Goal: Understand process/instructions: Learn how to perform a task or action

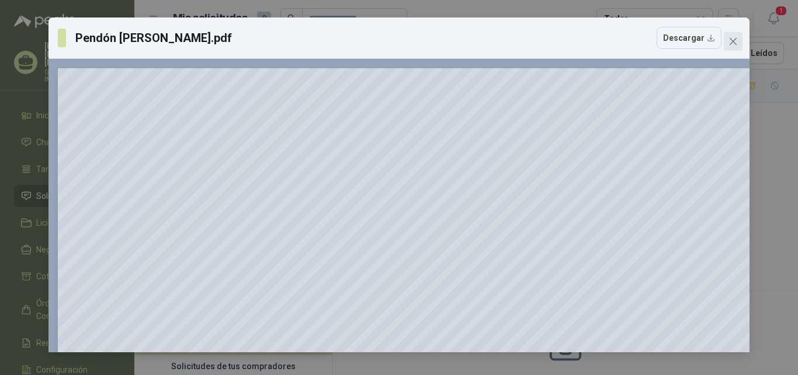
scroll to position [179, 0]
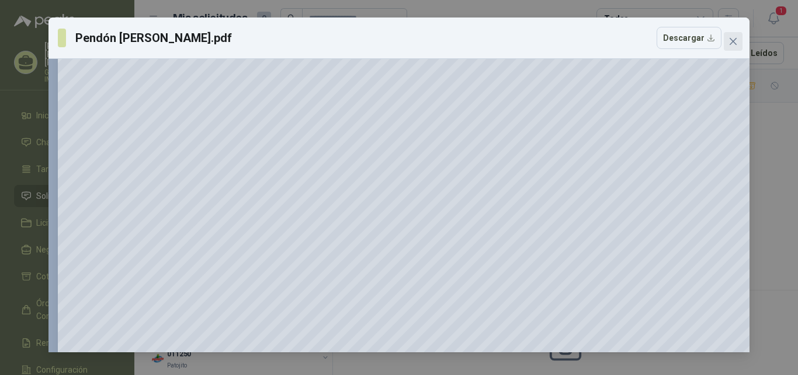
click at [731, 40] on icon "close" at bounding box center [732, 41] width 7 height 7
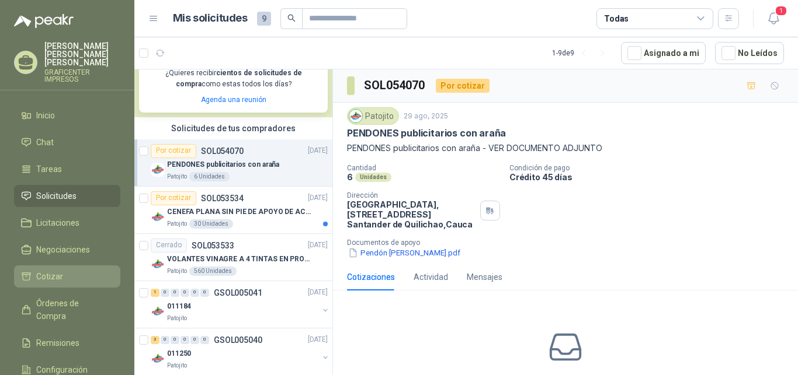
click at [53, 270] on span "Cotizar" at bounding box center [49, 276] width 27 height 13
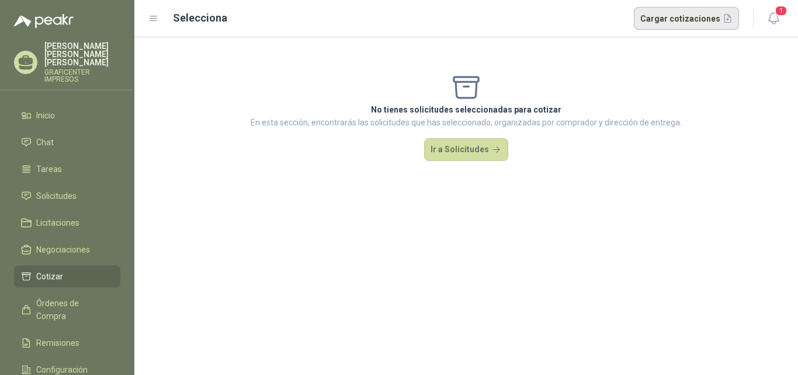
click at [672, 19] on button "Cargar cotizaciones" at bounding box center [687, 18] width 106 height 23
click at [776, 10] on span "1" at bounding box center [780, 10] width 13 height 11
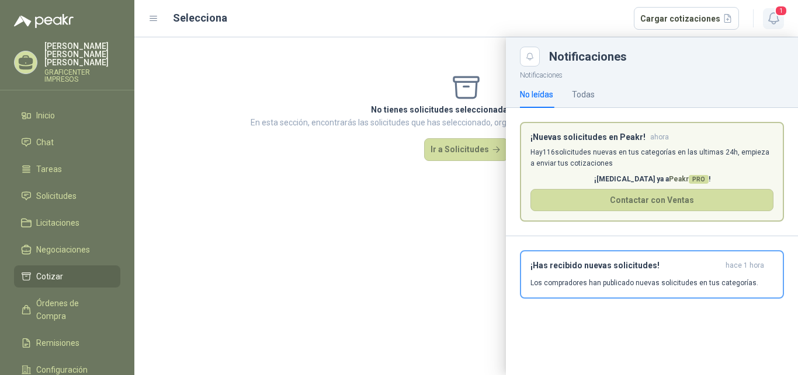
click at [776, 10] on span "1" at bounding box center [780, 10] width 13 height 11
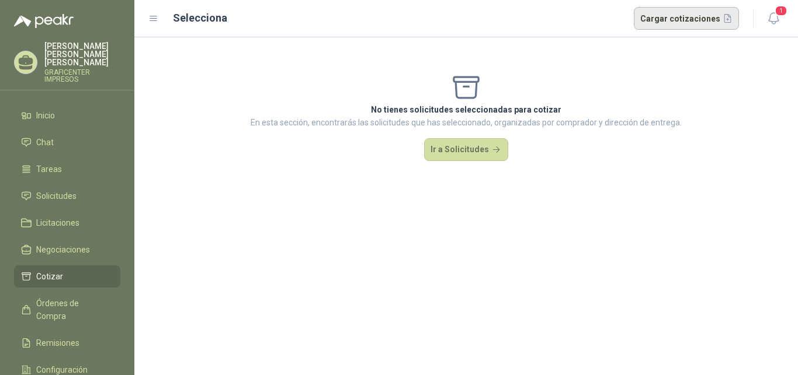
click at [684, 16] on button "Cargar cotizaciones" at bounding box center [687, 18] width 106 height 23
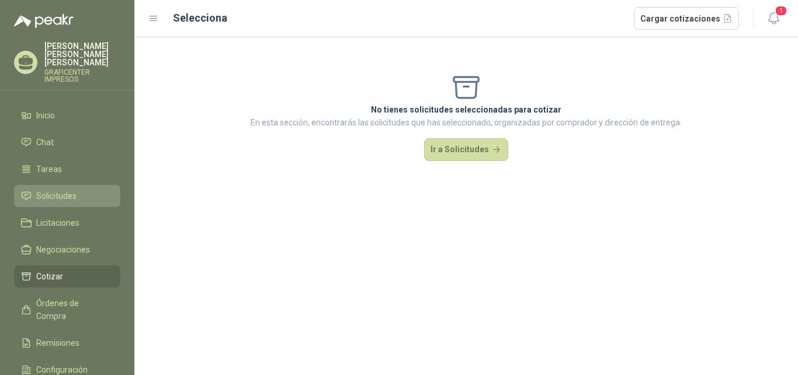
click at [62, 192] on span "Solicitudes" at bounding box center [56, 196] width 40 height 13
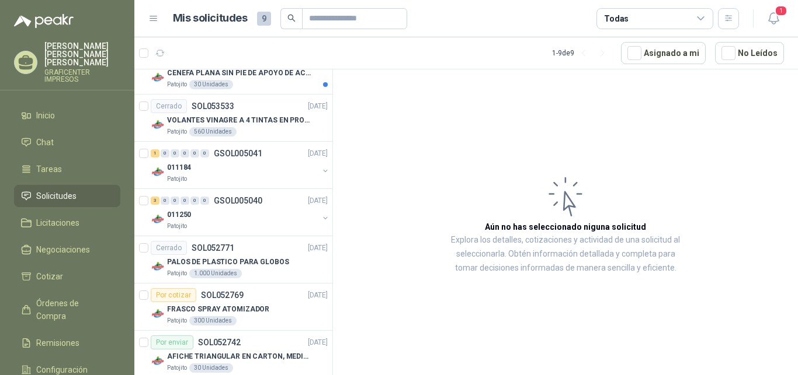
scroll to position [175, 0]
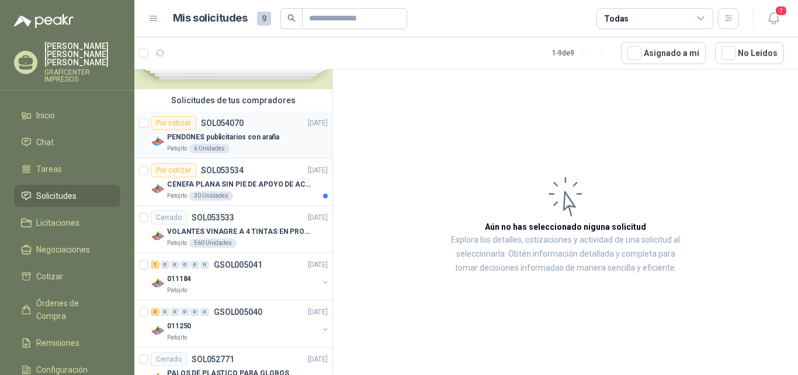
click at [224, 134] on p "PENDONES publicitarios con araña" at bounding box center [223, 137] width 112 height 11
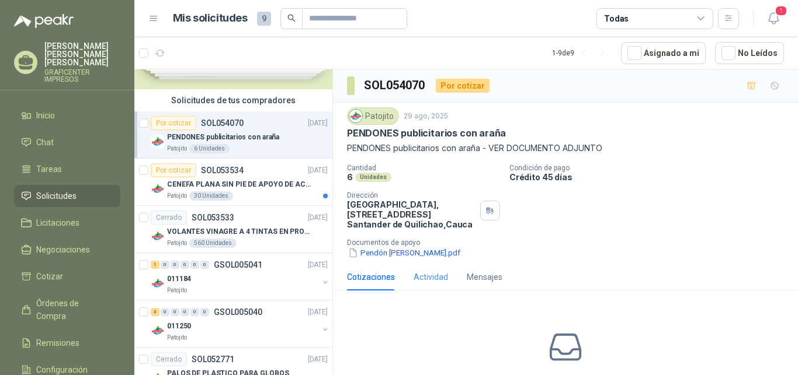
click at [436, 270] on div "Actividad" at bounding box center [430, 277] width 34 height 27
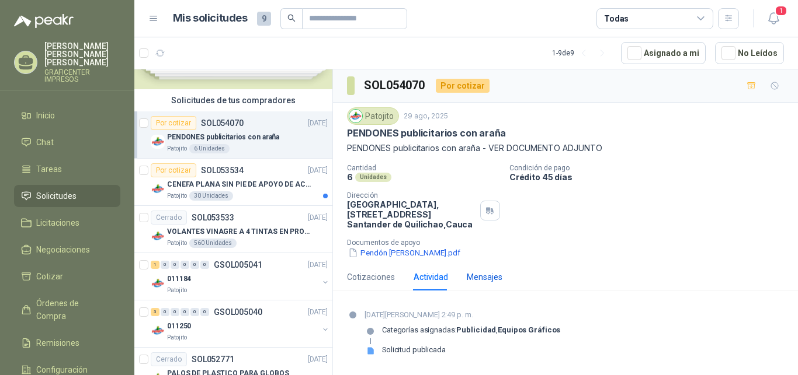
click at [482, 276] on div "Mensajes" at bounding box center [485, 277] width 36 height 13
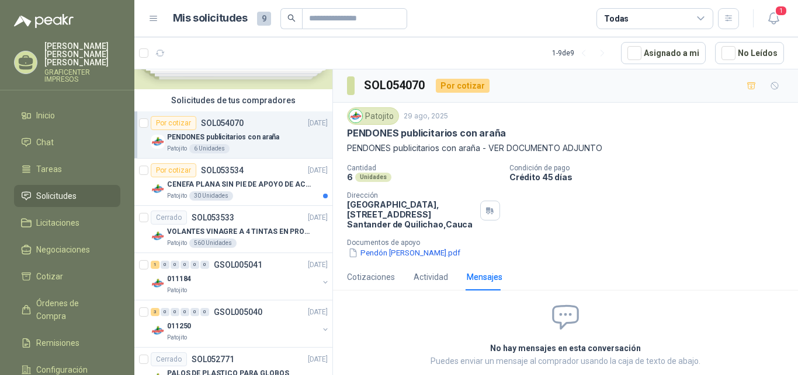
scroll to position [50, 0]
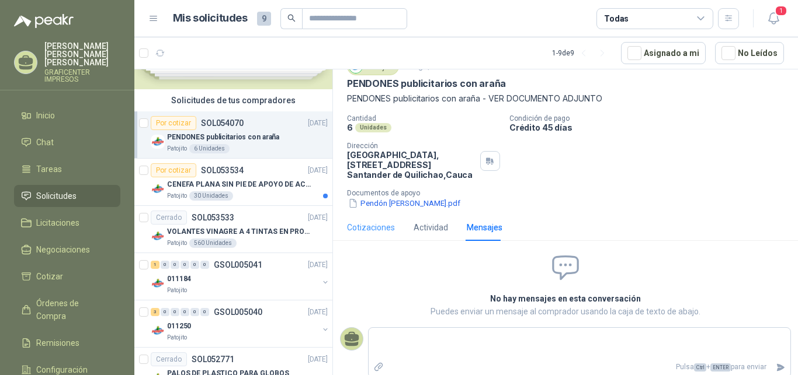
click at [363, 221] on div "Cotizaciones" at bounding box center [371, 227] width 48 height 27
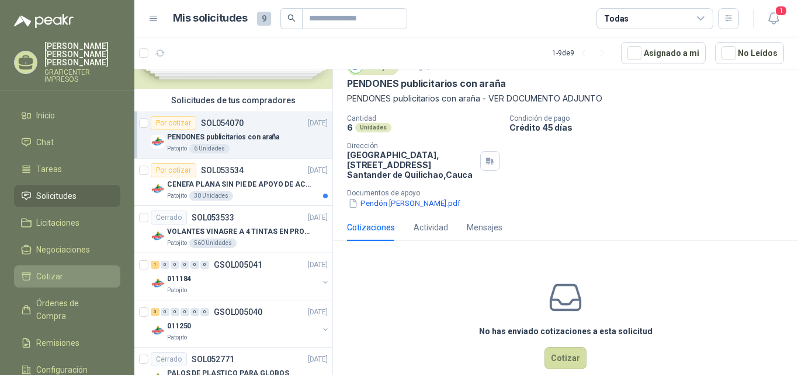
click at [67, 272] on li "Cotizar" at bounding box center [67, 276] width 92 height 13
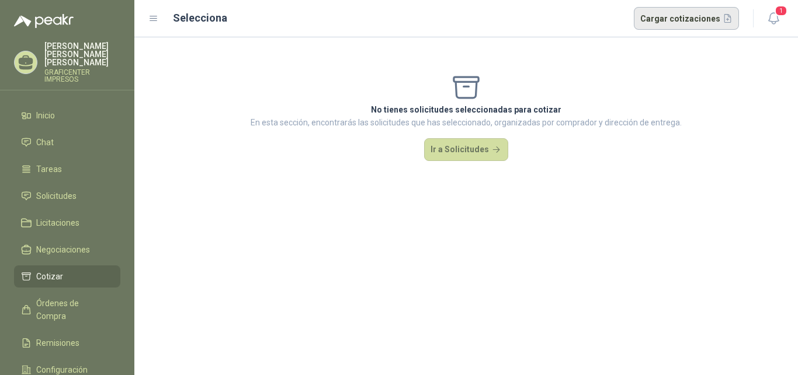
click at [664, 18] on button "Cargar cotizaciones" at bounding box center [687, 18] width 106 height 23
click at [152, 18] on icon at bounding box center [153, 18] width 11 height 11
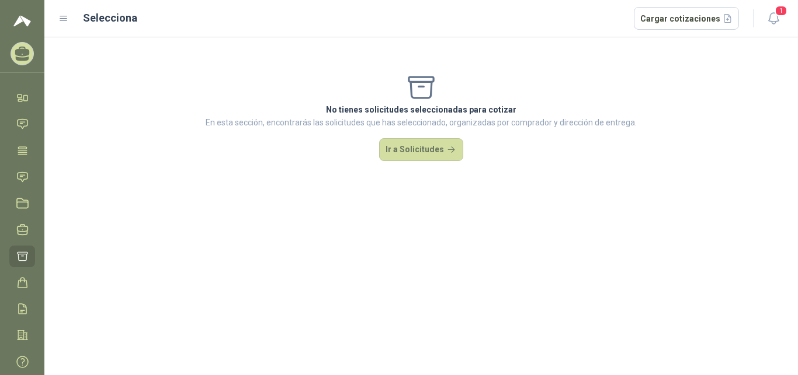
click at [62, 21] on icon at bounding box center [63, 18] width 7 height 5
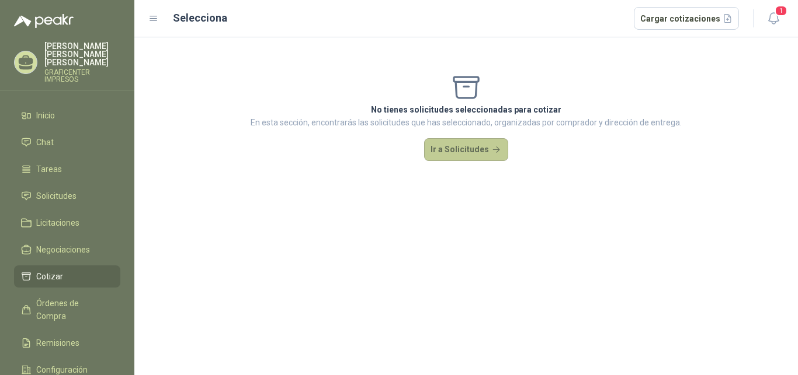
click at [444, 148] on button "Ir a Solicitudes" at bounding box center [466, 149] width 84 height 23
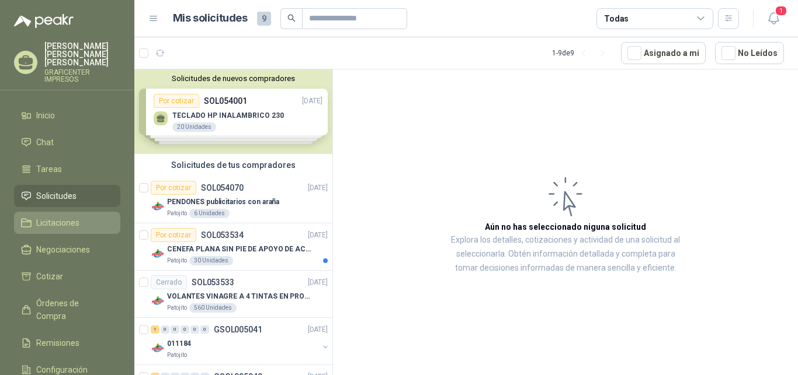
click at [54, 217] on span "Licitaciones" at bounding box center [57, 223] width 43 height 13
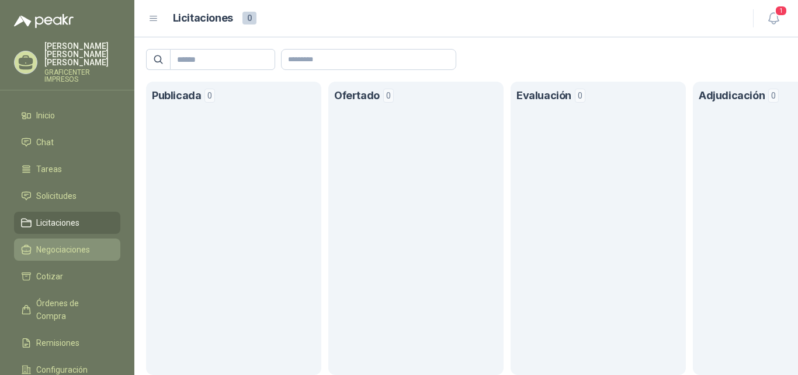
click at [60, 243] on span "Negociaciones" at bounding box center [63, 249] width 54 height 13
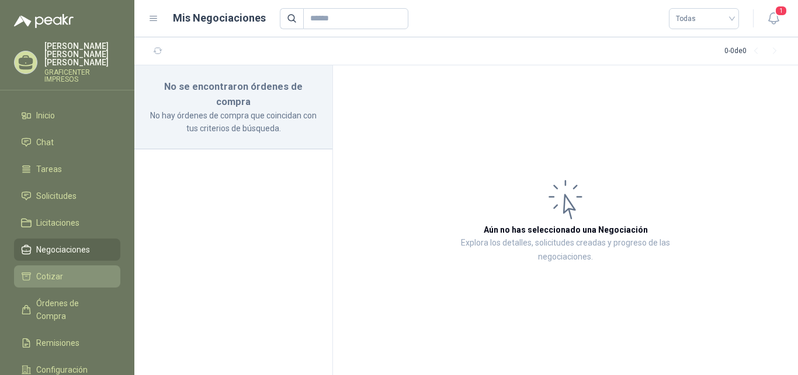
click at [60, 270] on span "Cotizar" at bounding box center [49, 276] width 27 height 13
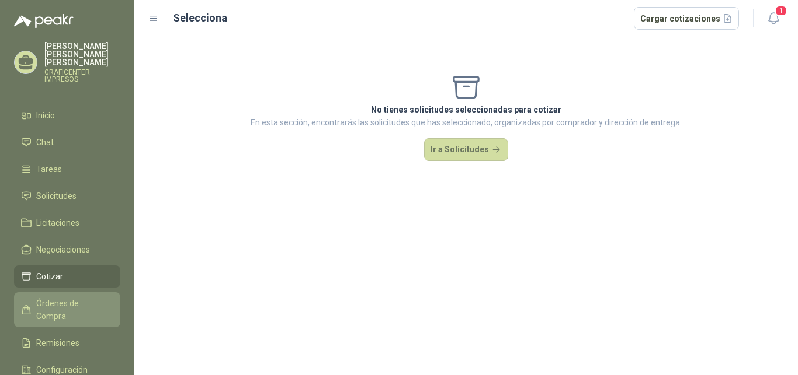
click at [61, 297] on span "Órdenes de Compra" at bounding box center [72, 310] width 73 height 26
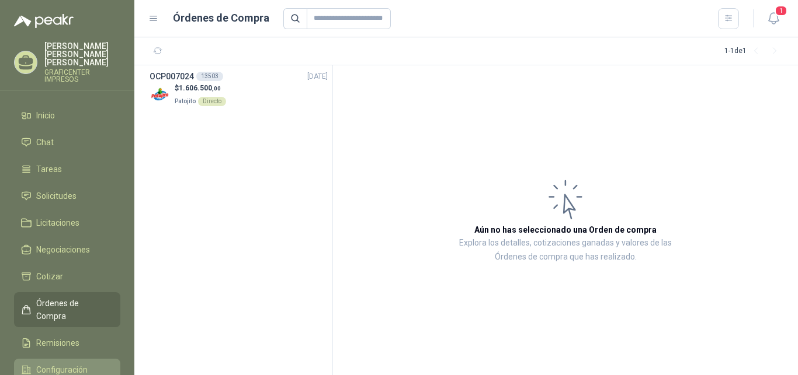
click at [62, 364] on span "Configuración" at bounding box center [61, 370] width 51 height 13
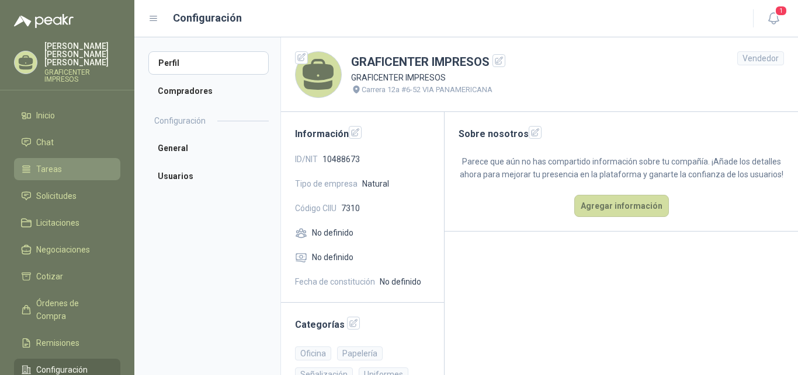
click at [60, 166] on span "Tareas" at bounding box center [49, 169] width 26 height 13
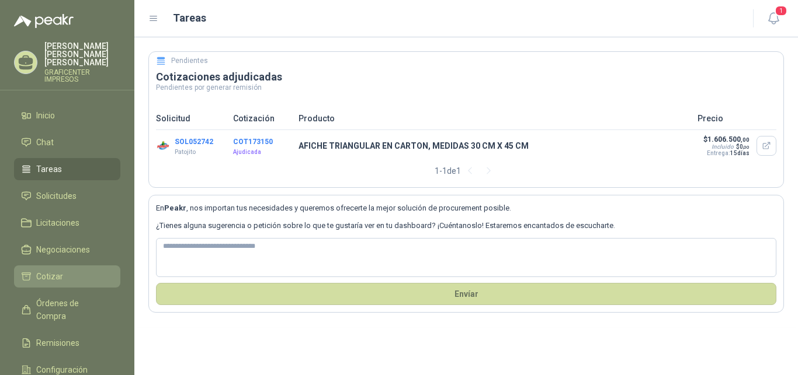
click at [57, 270] on span "Cotizar" at bounding box center [49, 276] width 27 height 13
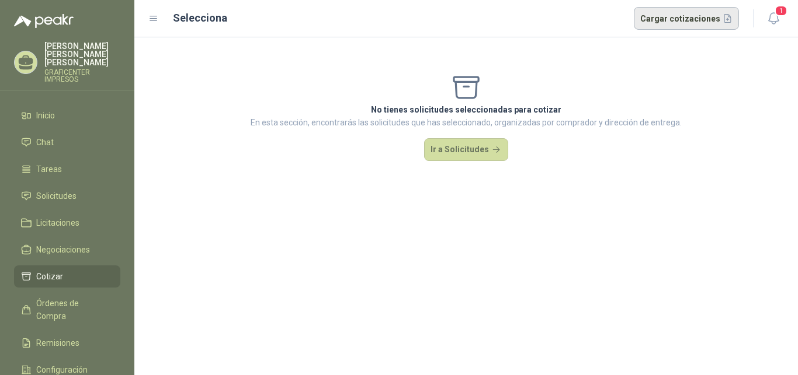
click at [689, 16] on button "Cargar cotizaciones" at bounding box center [687, 18] width 106 height 23
click at [492, 150] on button "Ir a Solicitudes" at bounding box center [466, 149] width 84 height 23
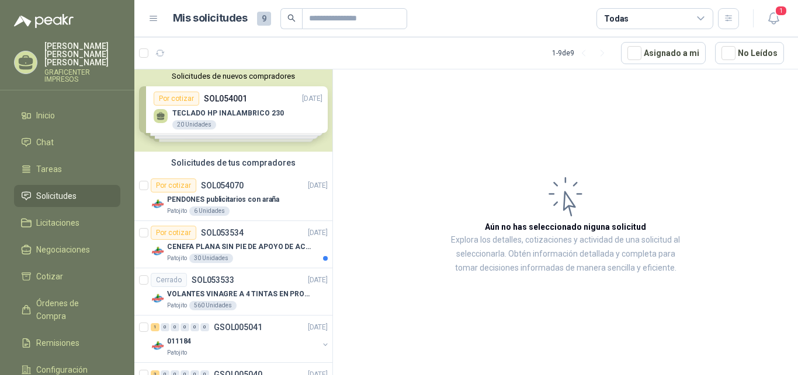
scroll to position [1, 0]
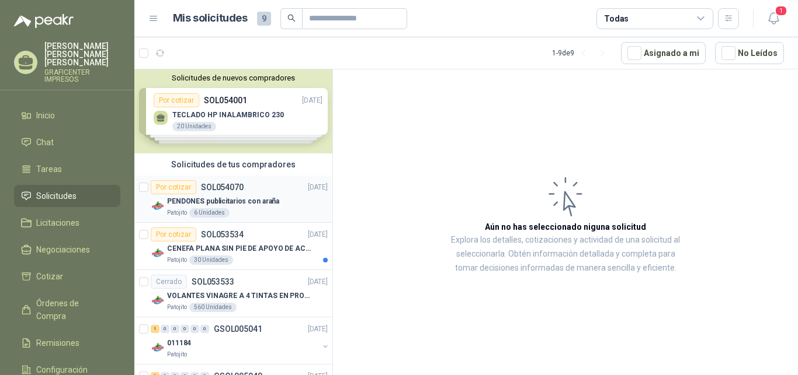
click at [235, 201] on p "PENDONES publicitarios con araña" at bounding box center [223, 201] width 112 height 11
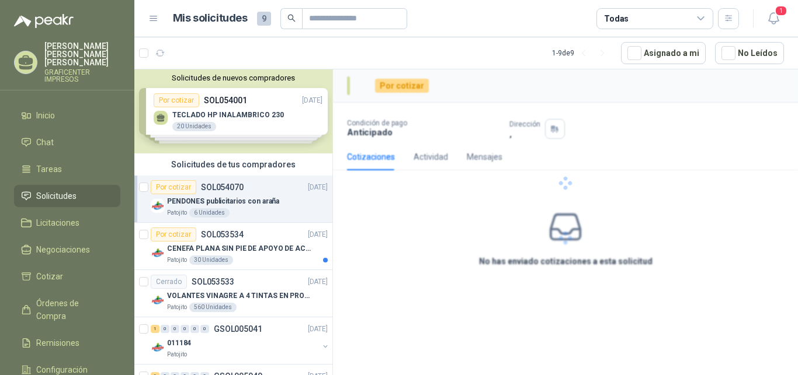
scroll to position [1, 0]
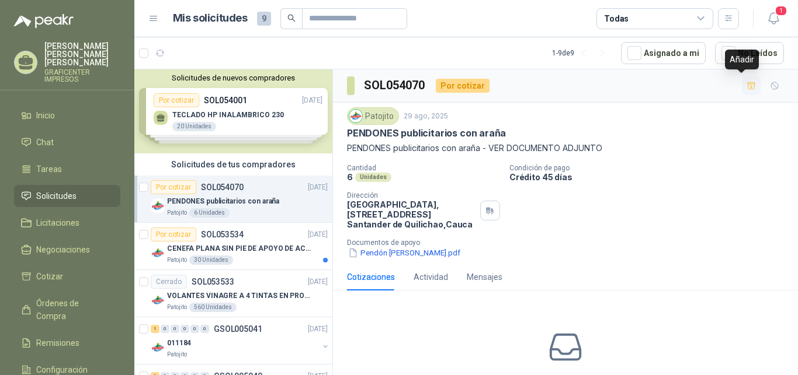
click at [746, 84] on icon "button" at bounding box center [751, 86] width 10 height 10
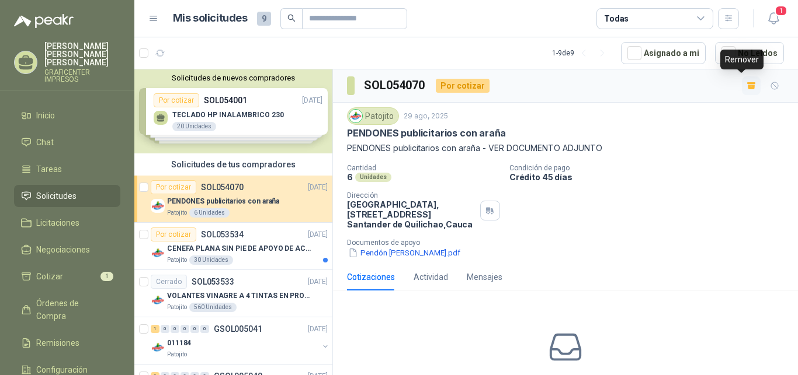
click at [747, 84] on icon "button" at bounding box center [751, 83] width 9 height 2
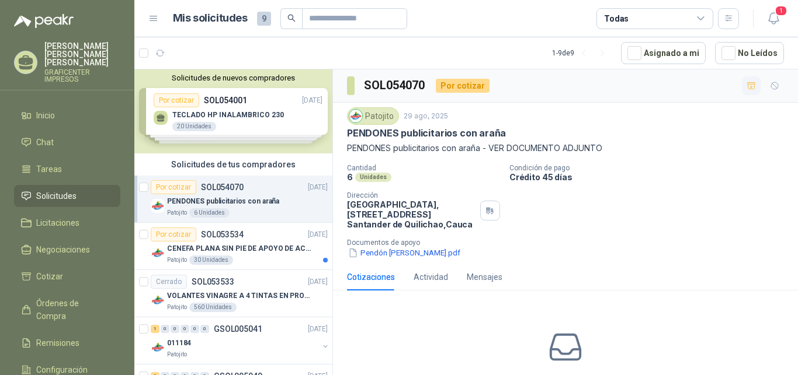
click at [373, 275] on div "Cotizaciones" at bounding box center [371, 277] width 48 height 13
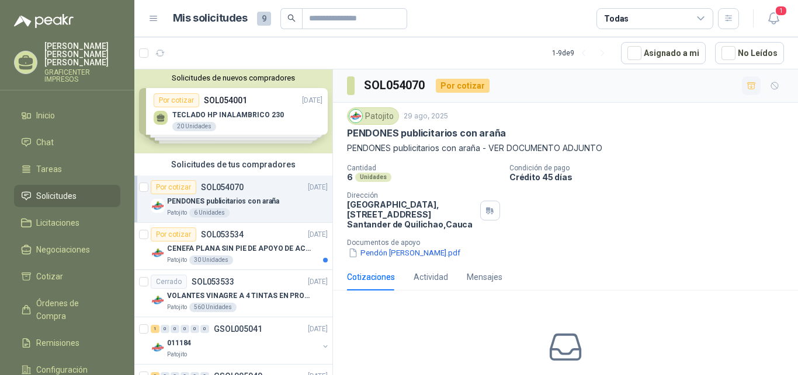
click at [373, 275] on div "Cotizaciones" at bounding box center [371, 277] width 48 height 13
click at [438, 276] on div "Actividad" at bounding box center [430, 277] width 34 height 13
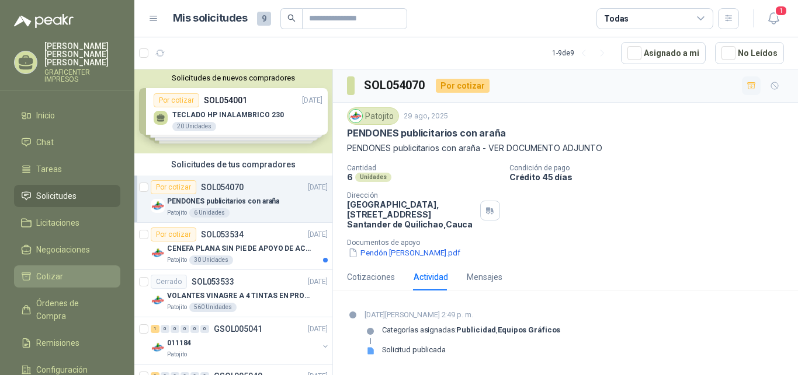
click at [58, 270] on span "Cotizar" at bounding box center [49, 276] width 27 height 13
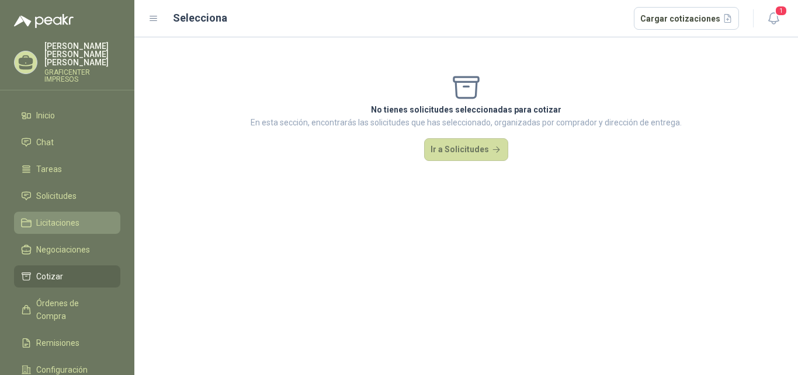
click at [64, 217] on span "Licitaciones" at bounding box center [57, 223] width 43 height 13
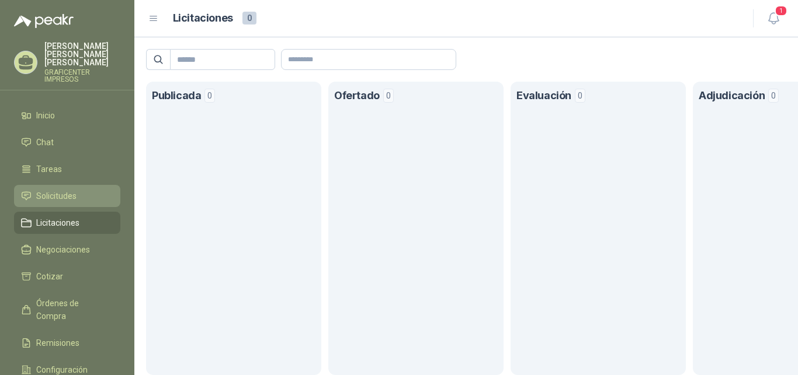
click at [65, 190] on span "Solicitudes" at bounding box center [56, 196] width 40 height 13
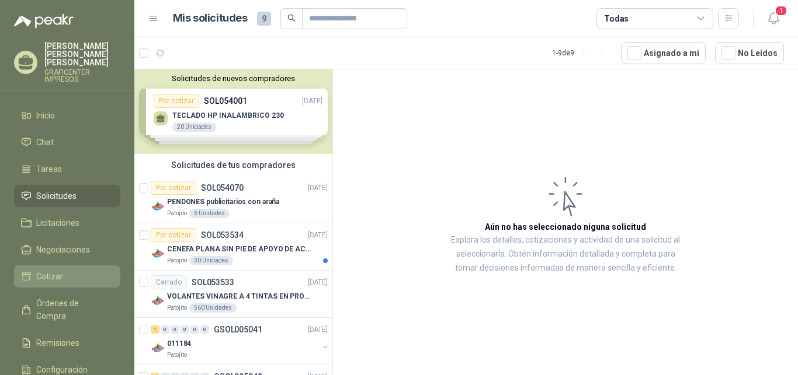
click at [55, 270] on span "Cotizar" at bounding box center [49, 276] width 27 height 13
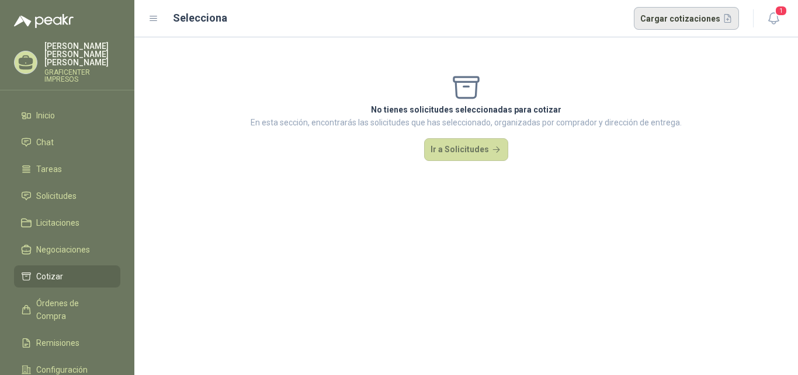
click at [684, 22] on button "Cargar cotizaciones" at bounding box center [687, 18] width 106 height 23
click at [780, 6] on span "1" at bounding box center [780, 10] width 13 height 11
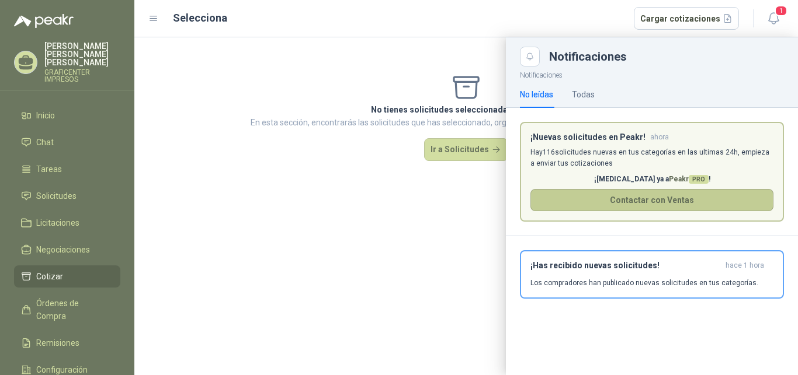
click at [662, 200] on button "Contactar con Ventas" at bounding box center [651, 200] width 243 height 22
click at [655, 275] on div "¡Has recibido nuevas solicitudes! hace 1 hora Los compradores han publicado nue…" at bounding box center [651, 274] width 243 height 27
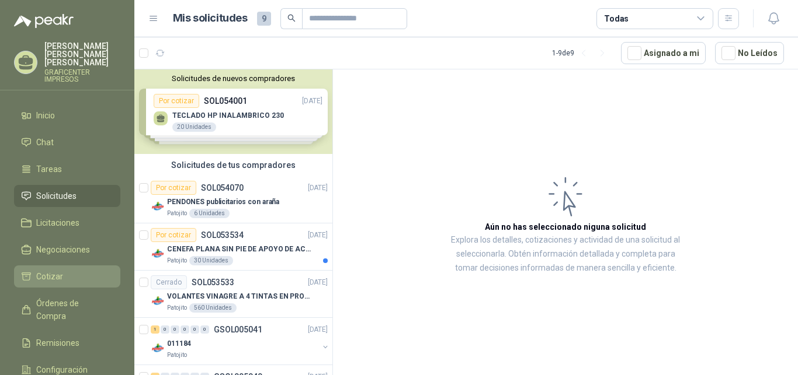
click at [51, 270] on span "Cotizar" at bounding box center [49, 276] width 27 height 13
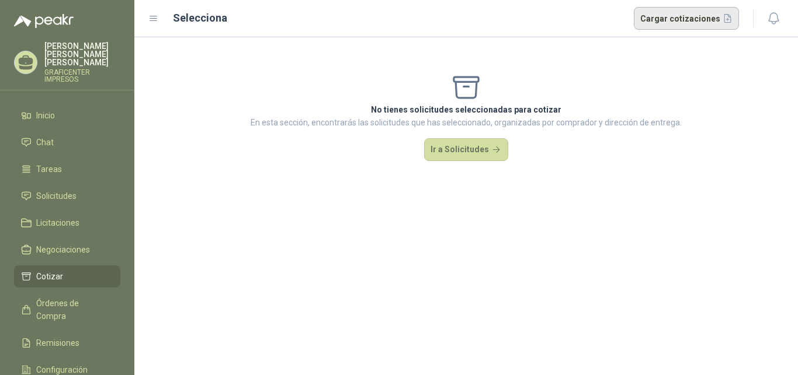
click at [688, 17] on button "Cargar cotizaciones" at bounding box center [687, 18] width 106 height 23
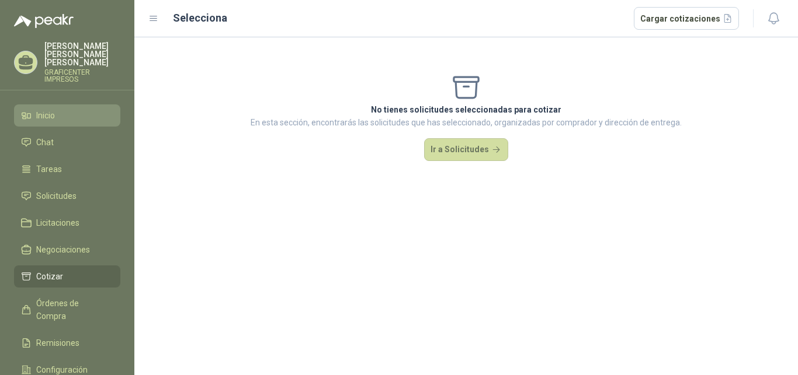
click at [53, 109] on span "Inicio" at bounding box center [45, 115] width 19 height 13
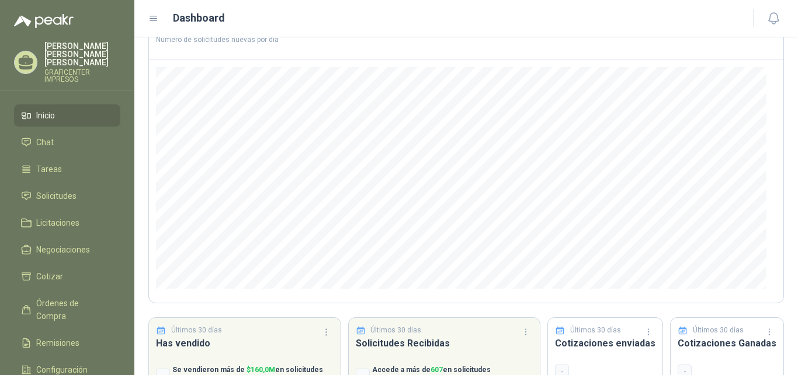
scroll to position [151, 0]
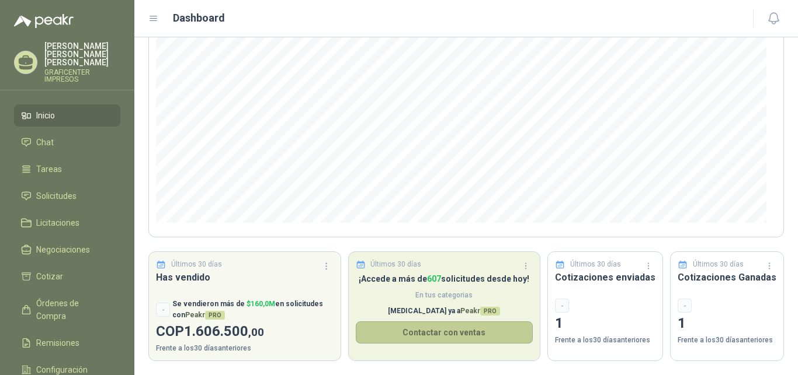
click at [430, 333] on button "Contactar con ventas" at bounding box center [445, 333] width 178 height 22
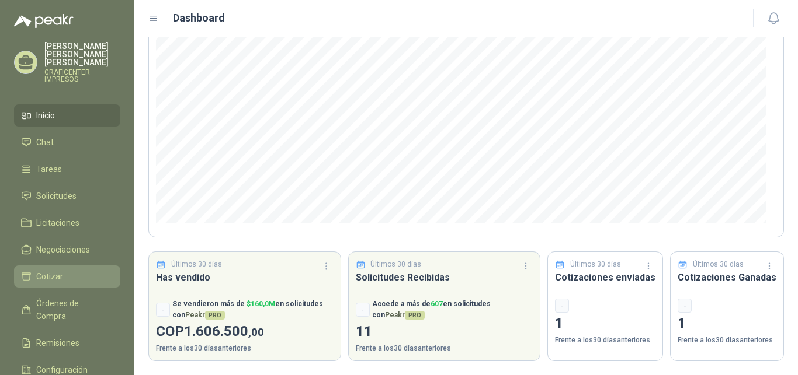
click at [44, 270] on span "Cotizar" at bounding box center [49, 276] width 27 height 13
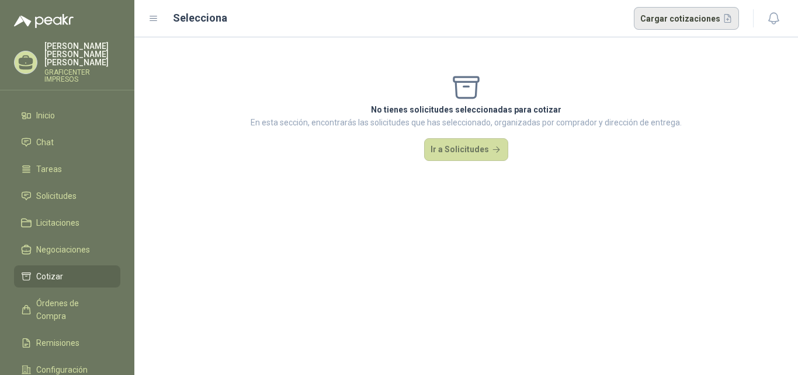
click at [679, 16] on button "Cargar cotizaciones" at bounding box center [687, 18] width 106 height 23
click at [681, 15] on button "Cargar cotizaciones" at bounding box center [687, 18] width 106 height 23
click at [688, 21] on button "Cargar cotizaciones" at bounding box center [687, 18] width 106 height 23
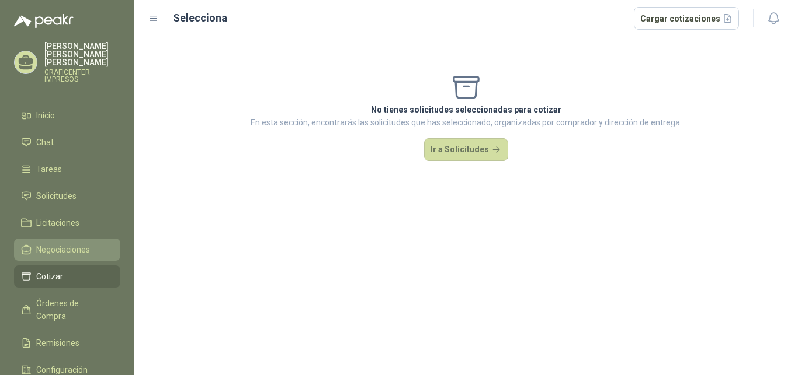
click at [68, 243] on span "Negociaciones" at bounding box center [63, 249] width 54 height 13
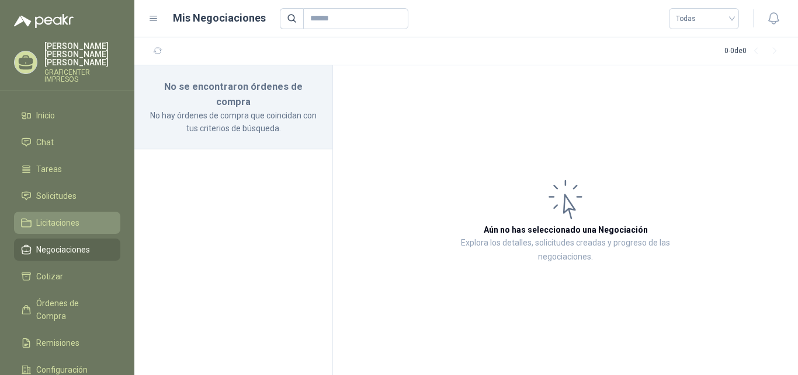
click at [67, 217] on span "Licitaciones" at bounding box center [57, 223] width 43 height 13
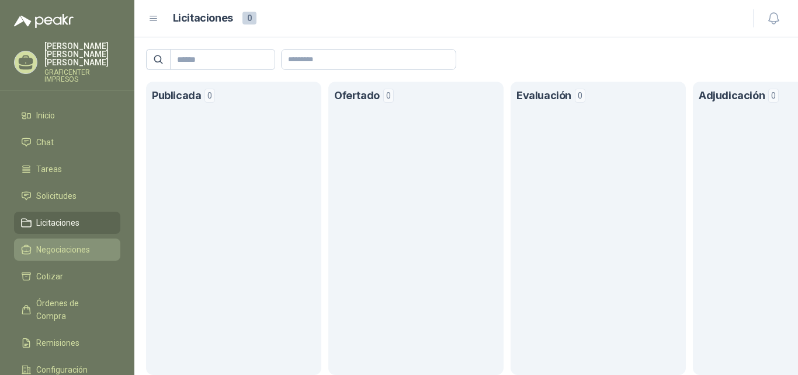
click at [62, 243] on span "Negociaciones" at bounding box center [63, 249] width 54 height 13
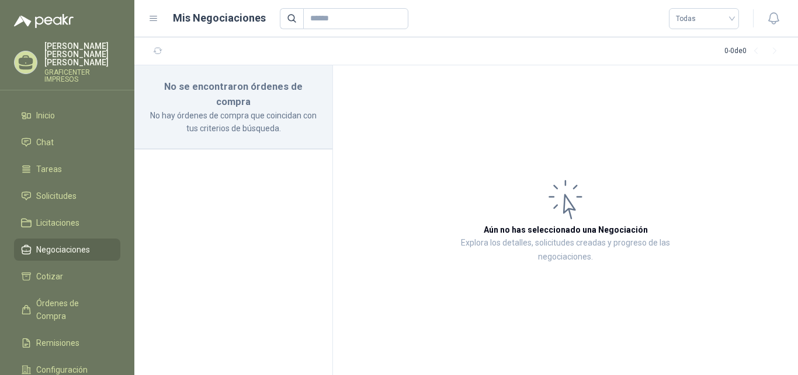
click at [154, 19] on icon at bounding box center [153, 18] width 11 height 11
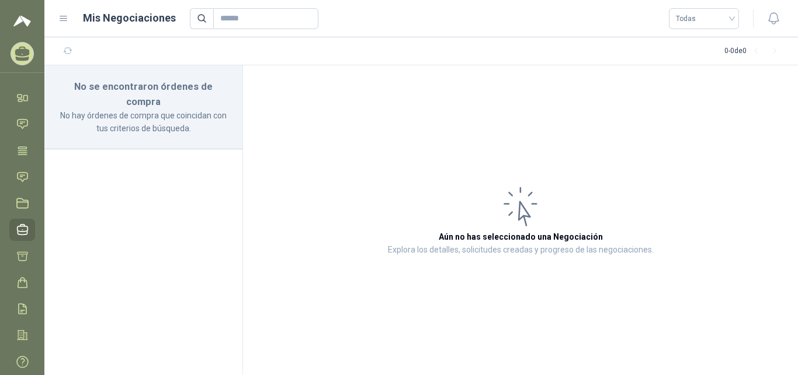
click at [155, 19] on h1 "Mis Negociaciones" at bounding box center [129, 18] width 93 height 16
click at [63, 20] on icon at bounding box center [63, 18] width 11 height 11
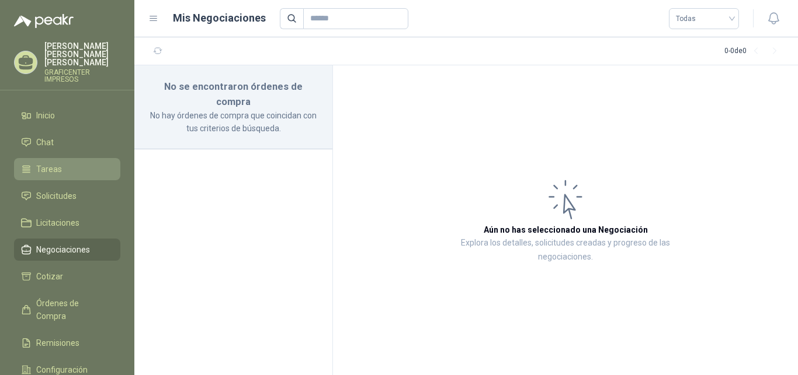
click at [46, 163] on span "Tareas" at bounding box center [49, 169] width 26 height 13
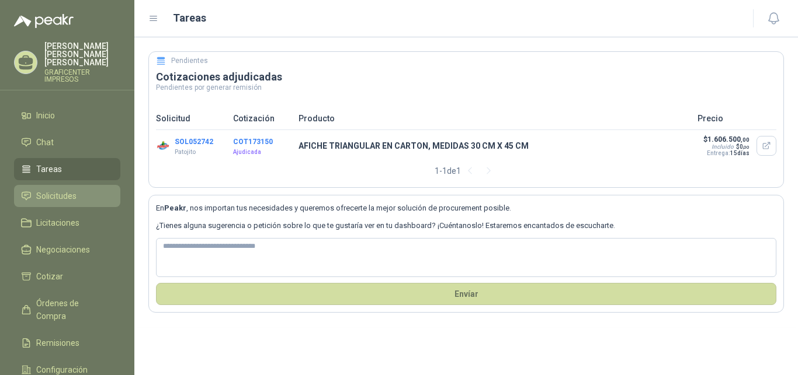
click at [48, 190] on span "Solicitudes" at bounding box center [56, 196] width 40 height 13
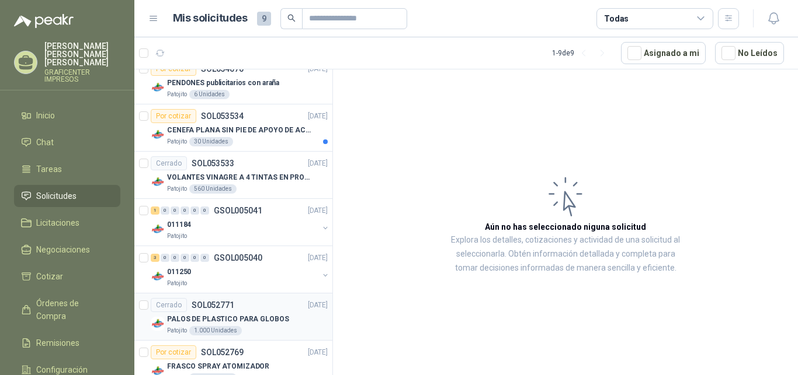
scroll to position [60, 0]
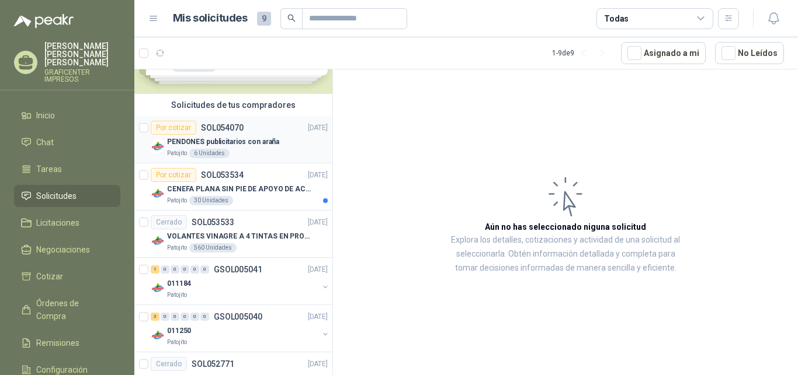
click at [219, 135] on div "PENDONES publicitarios con araña" at bounding box center [247, 142] width 161 height 14
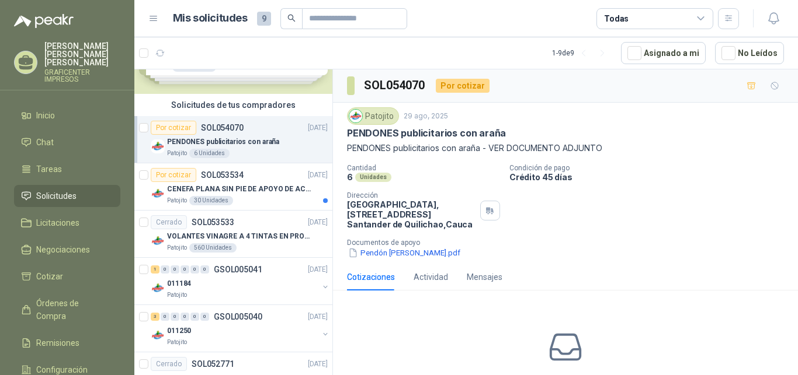
click at [698, 20] on icon at bounding box center [700, 18] width 11 height 11
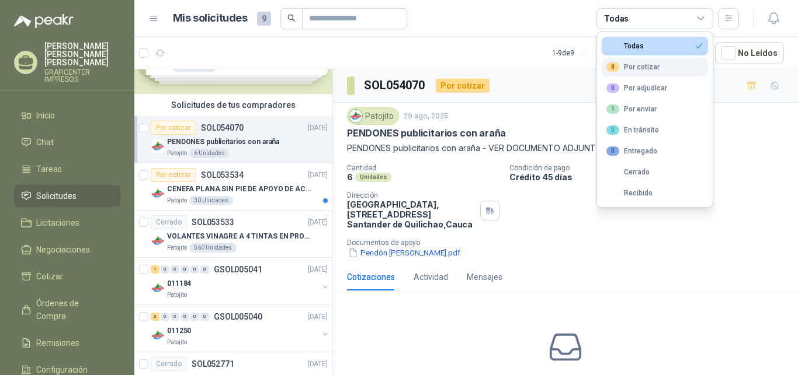
click at [642, 68] on div "8 Por cotizar" at bounding box center [632, 66] width 53 height 9
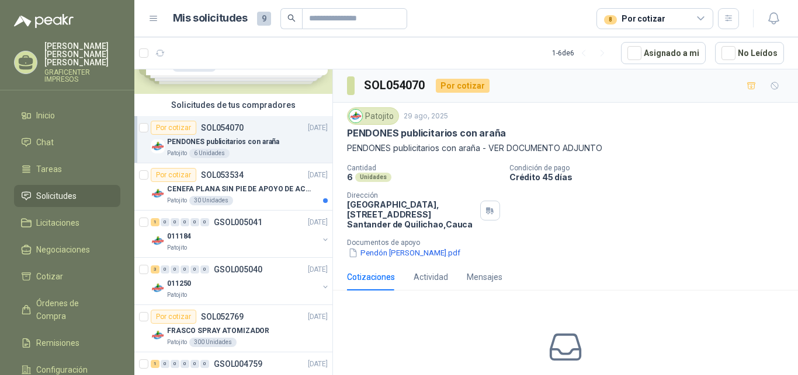
click at [686, 226] on div "Cantidad 6 Unidades Condición de pago Crédito 45 días Dirección Parque Industri…" at bounding box center [565, 211] width 437 height 95
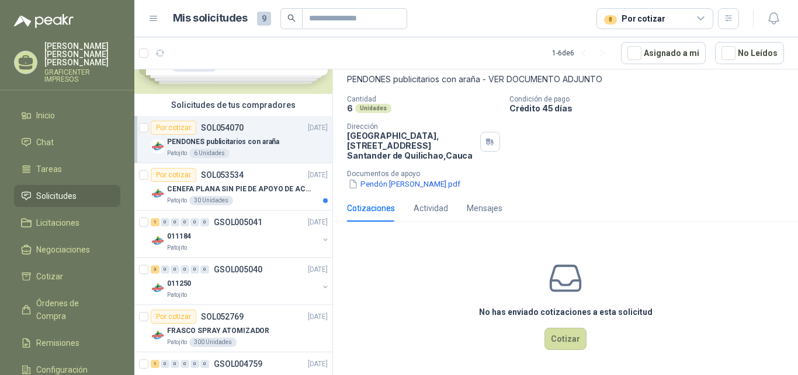
scroll to position [97, 0]
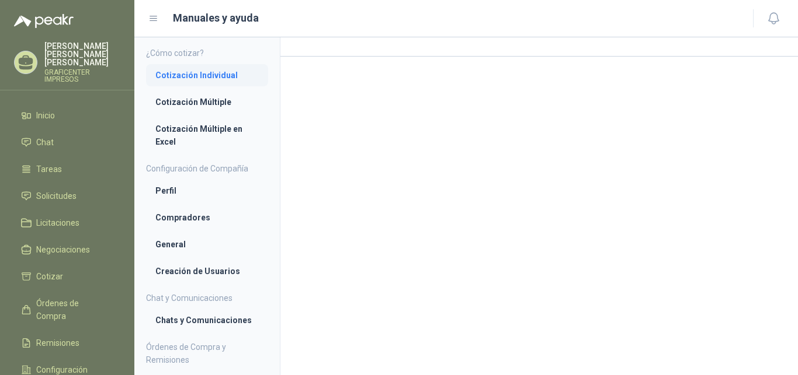
click at [214, 76] on li "Cotización Individual" at bounding box center [206, 75] width 103 height 13
